Goal: Task Accomplishment & Management: Manage account settings

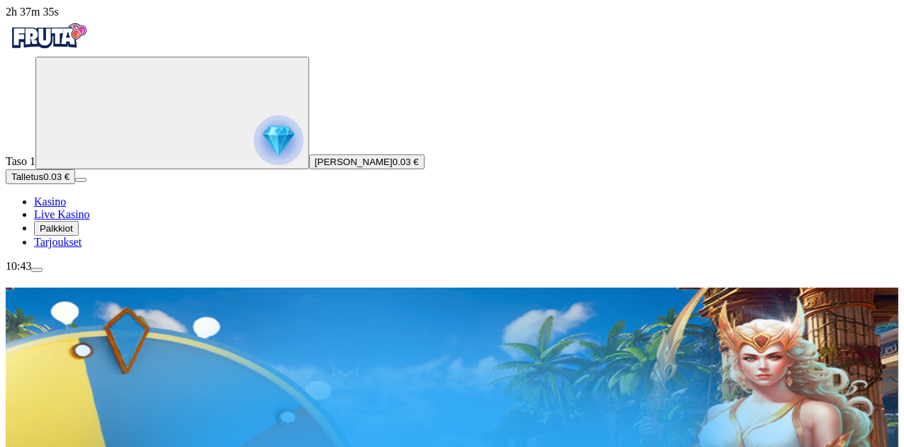
click at [79, 236] on button "Palkkiot" at bounding box center [56, 228] width 45 height 15
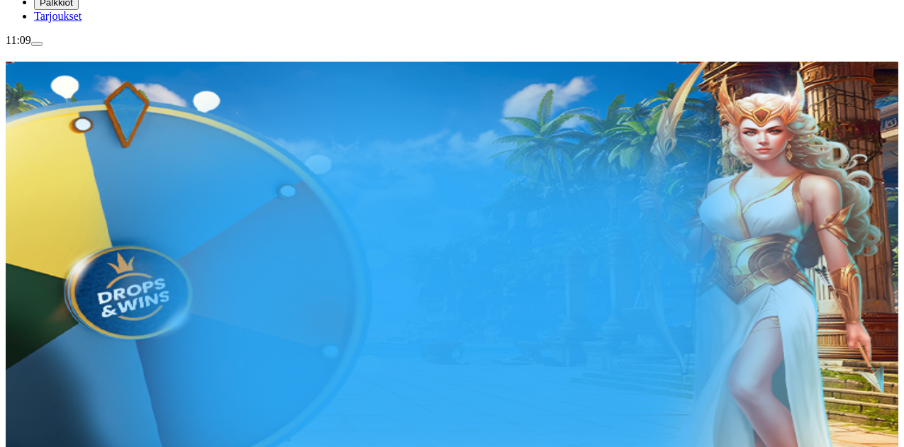
scroll to position [227, 0]
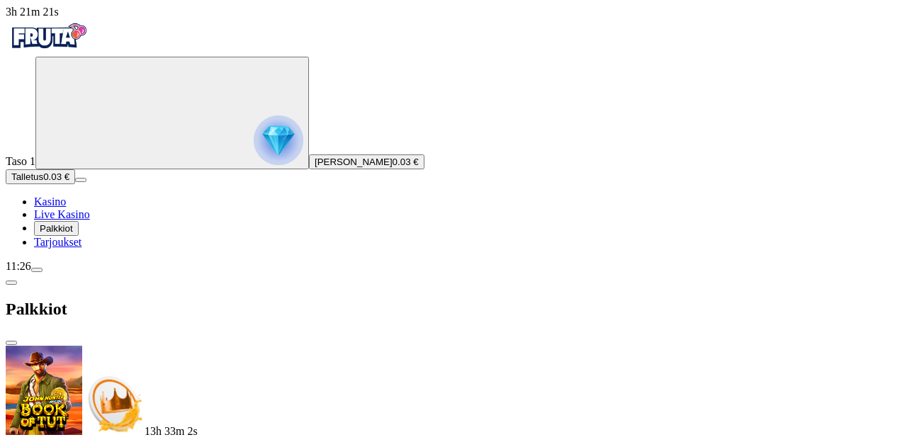
scroll to position [62, 0]
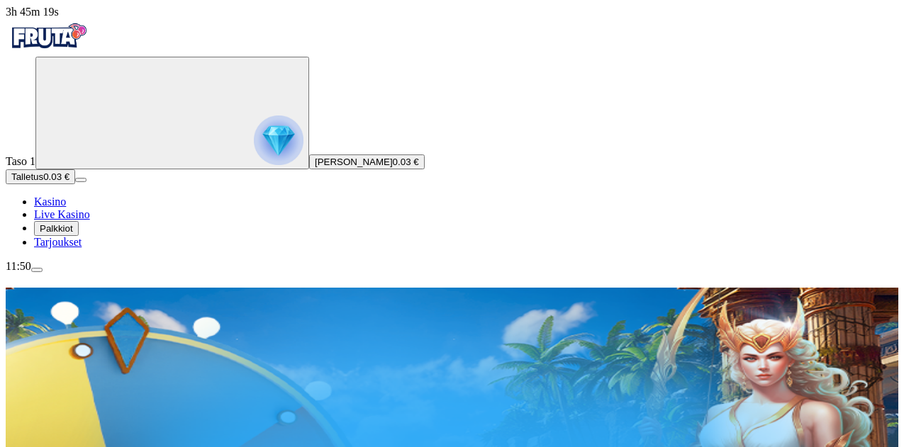
click at [73, 234] on span "Palkkiot" at bounding box center [56, 228] width 33 height 11
